Goal: Task Accomplishment & Management: Use online tool/utility

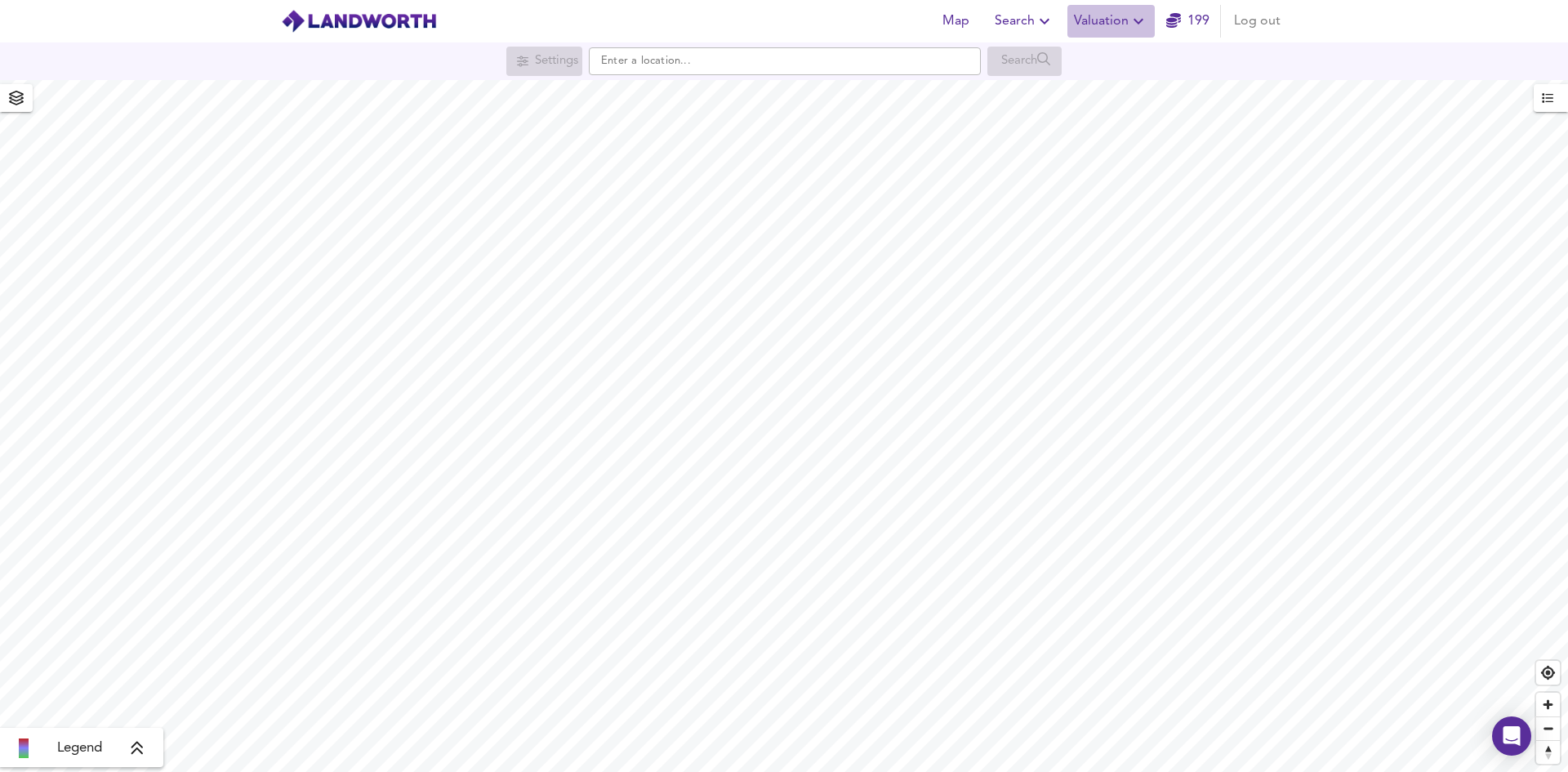
click at [1128, 19] on span "Valuation" at bounding box center [1111, 21] width 74 height 23
click at [1117, 70] on li "New Valuation Report" at bounding box center [1111, 58] width 195 height 29
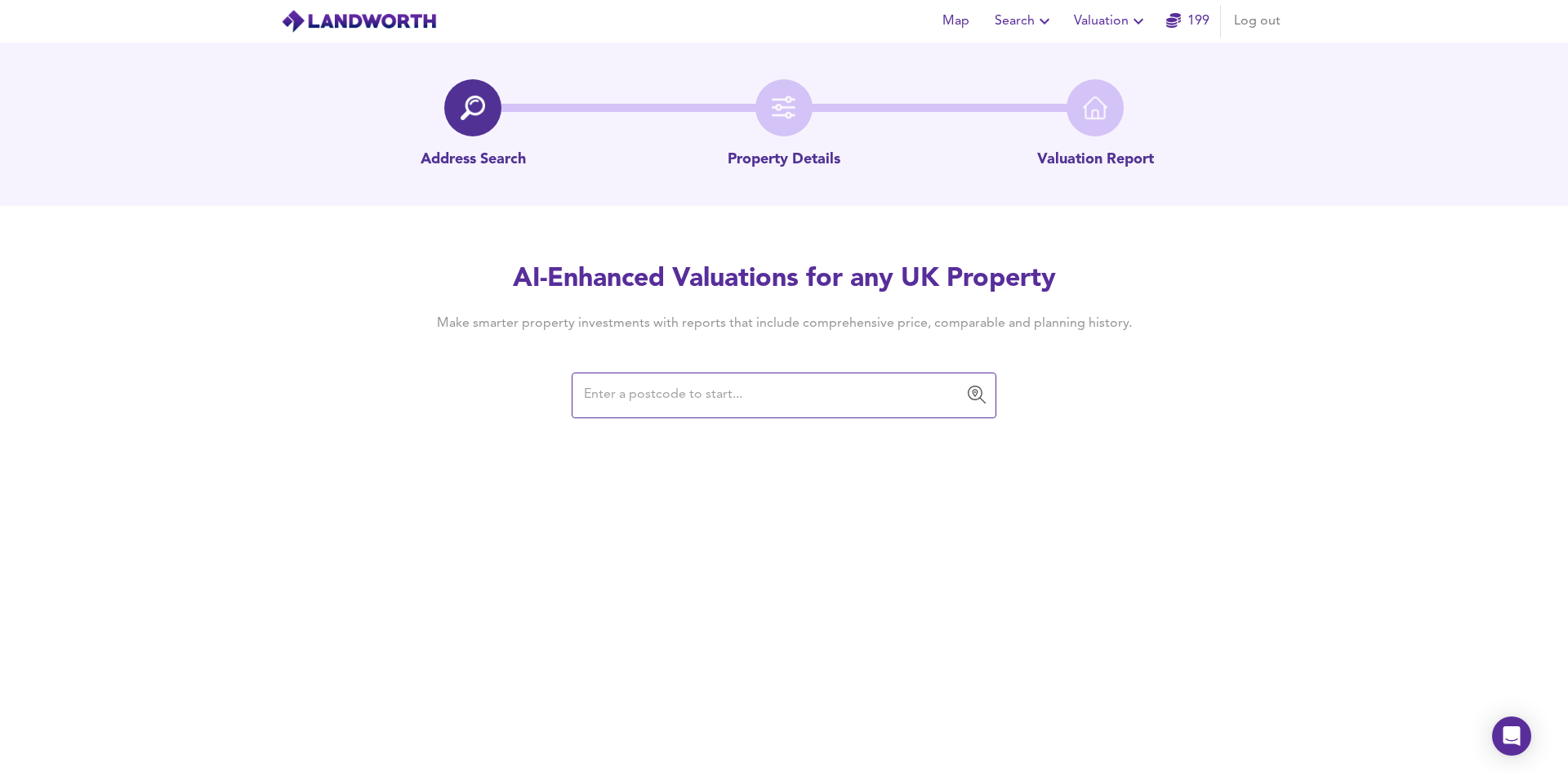
click at [618, 416] on div "​" at bounding box center [784, 395] width 425 height 46
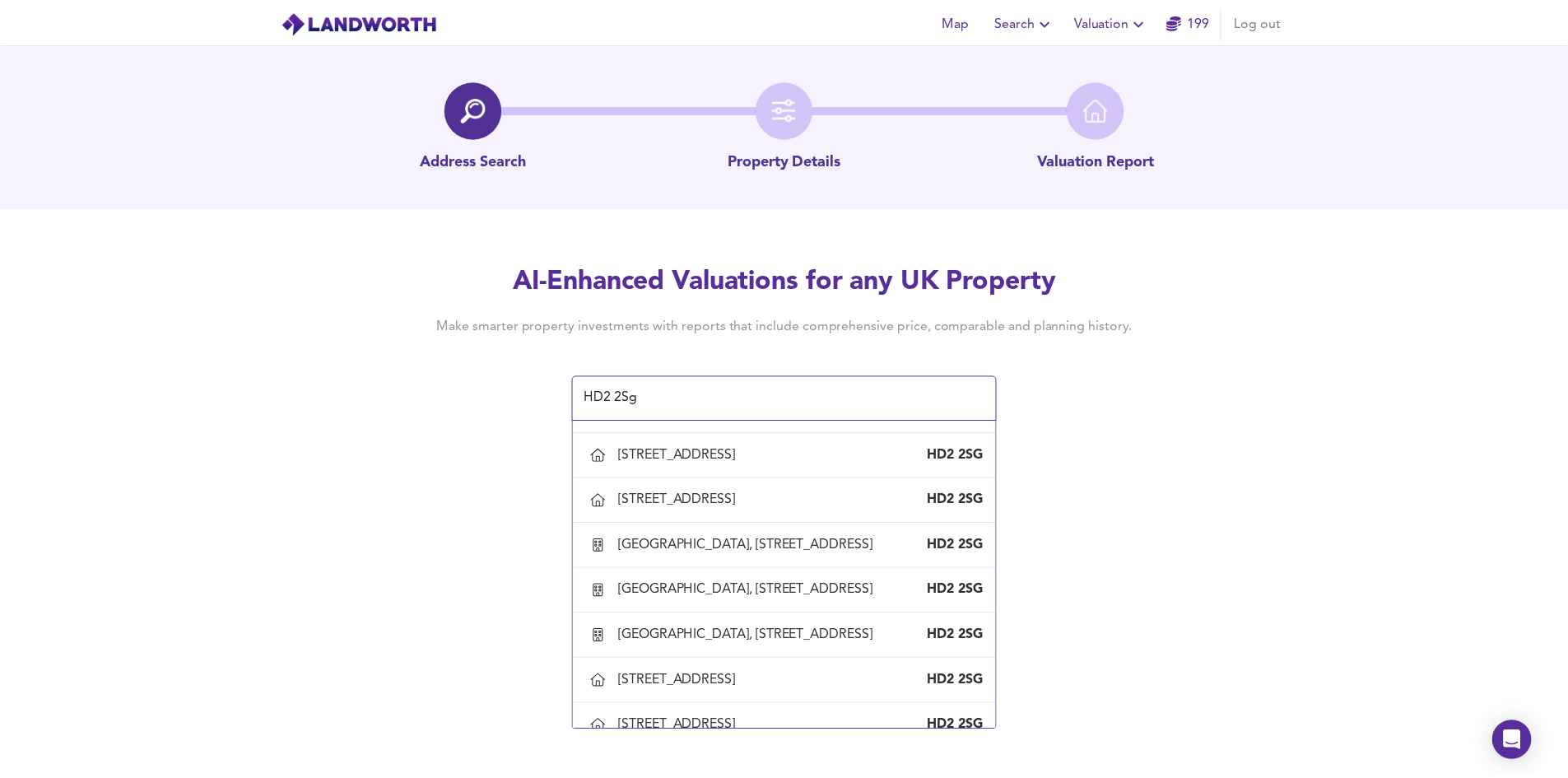
scroll to position [1317, 0]
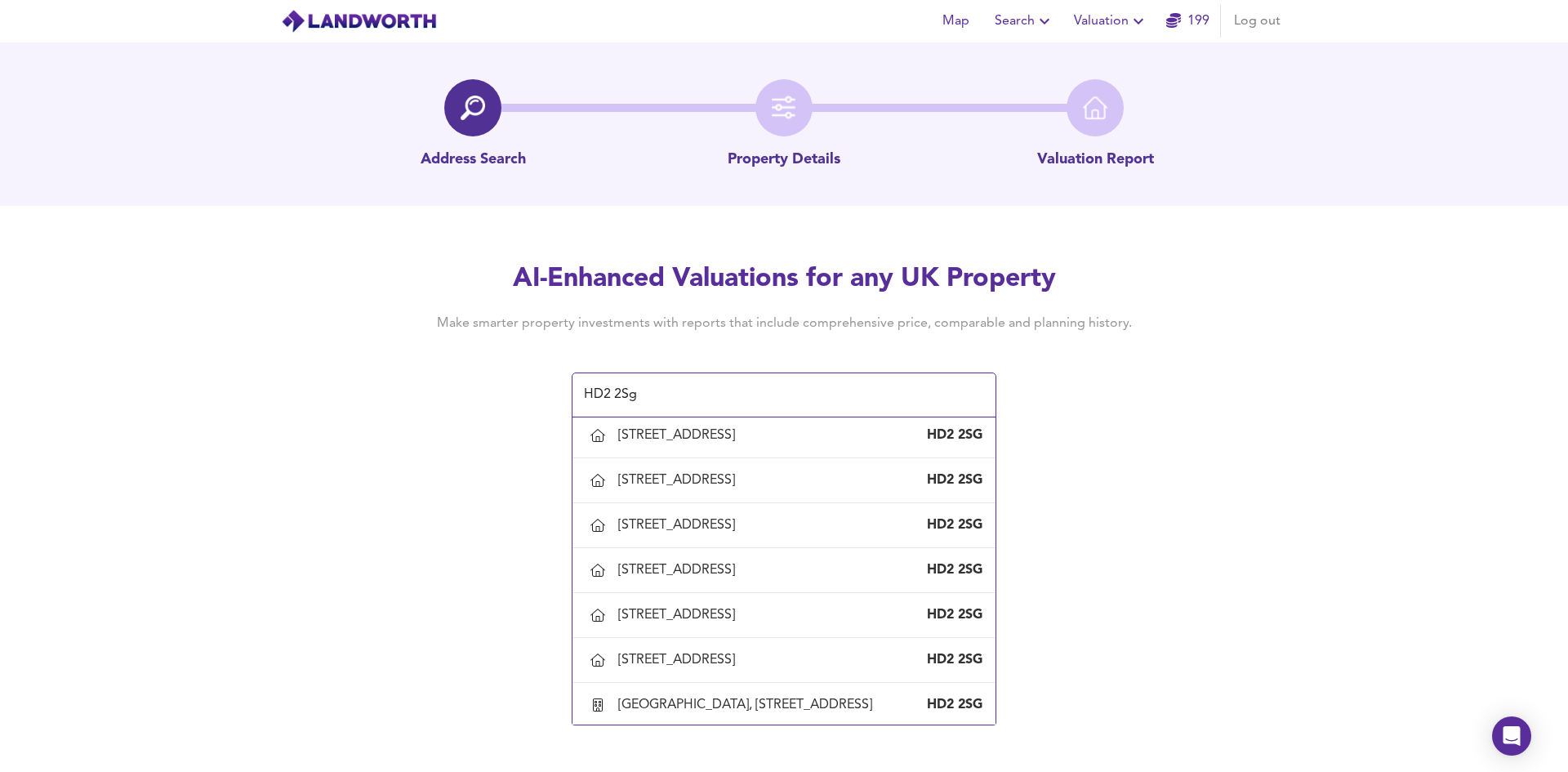
click at [663, 309] on div "[STREET_ADDRESS]" at bounding box center [679, 300] width 123 height 18
type input "[STREET_ADDRESS]"
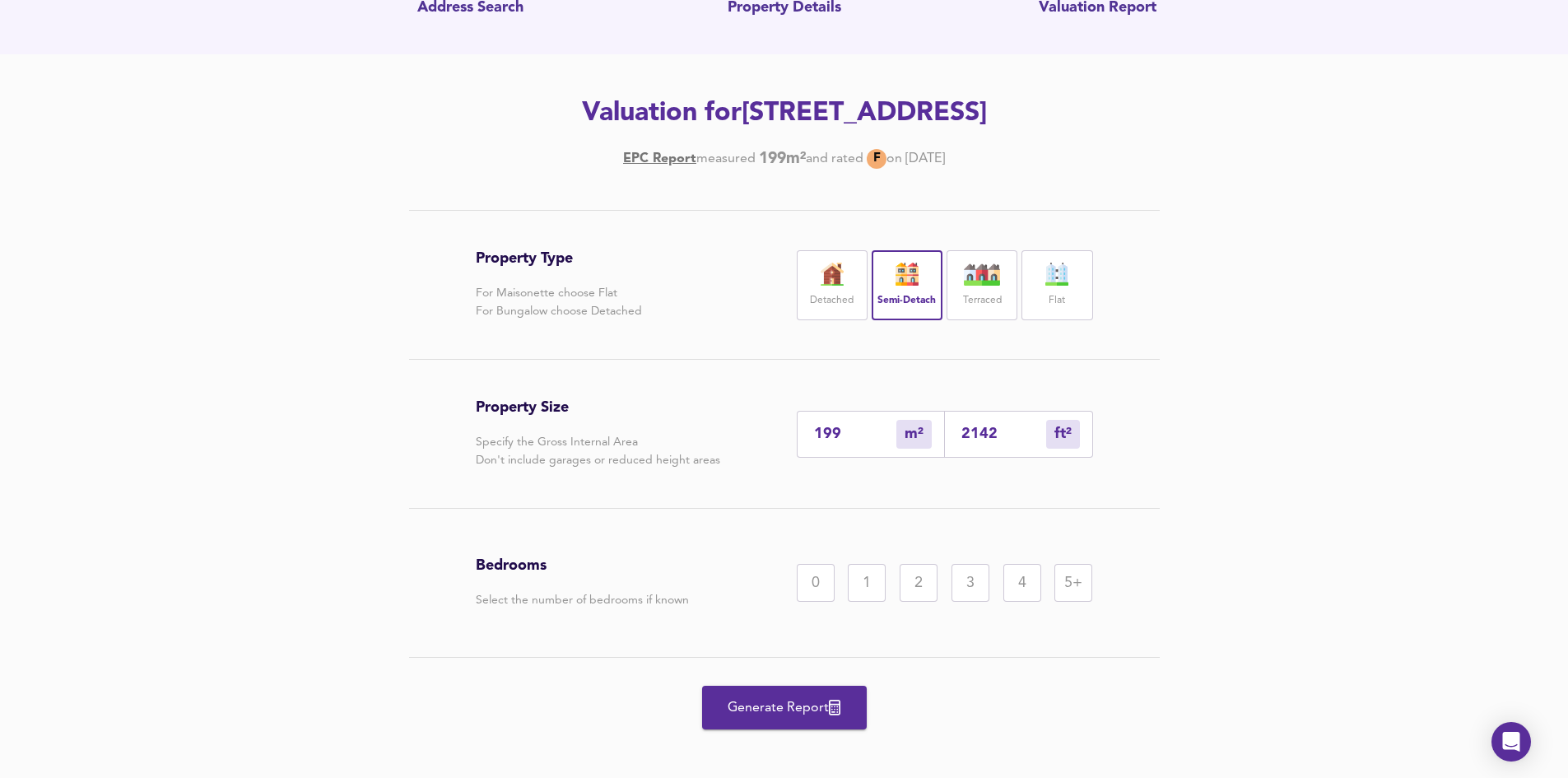
scroll to position [165, 0]
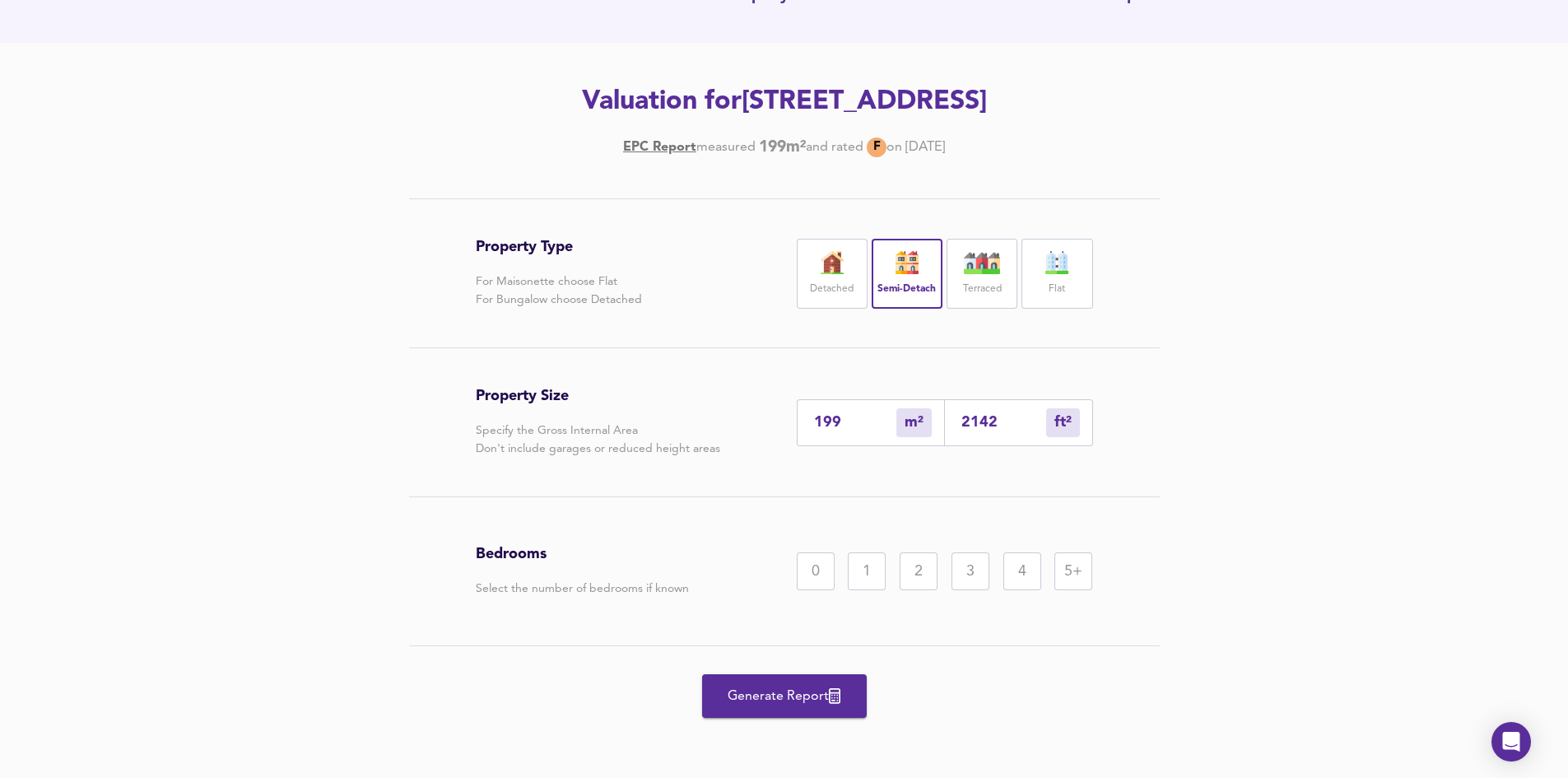
click at [964, 574] on div "3" at bounding box center [971, 571] width 38 height 38
click at [1026, 567] on div "4" at bounding box center [1023, 571] width 38 height 38
click at [795, 694] on span "Generate Report" at bounding box center [784, 696] width 132 height 23
